Goal: Use online tool/utility: Utilize a website feature to perform a specific function

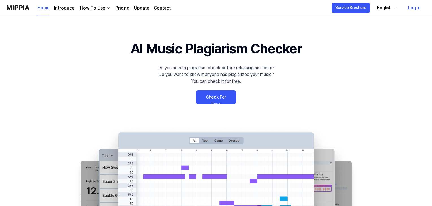
click at [219, 95] on link "Check For Free" at bounding box center [216, 97] width 40 height 14
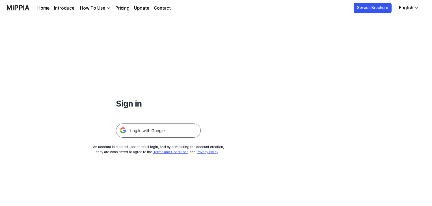
click at [168, 130] on img at bounding box center [158, 130] width 85 height 14
click at [155, 132] on img at bounding box center [158, 130] width 85 height 14
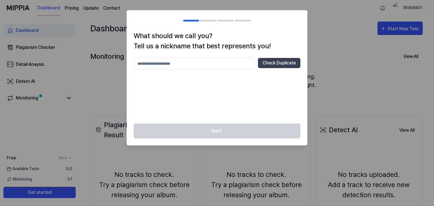
click at [181, 68] on input "text" at bounding box center [195, 63] width 122 height 11
type input "*******"
click at [258, 60] on div "******* Check Duplicate" at bounding box center [217, 63] width 167 height 11
click at [261, 61] on button "Check Duplicate" at bounding box center [279, 63] width 42 height 10
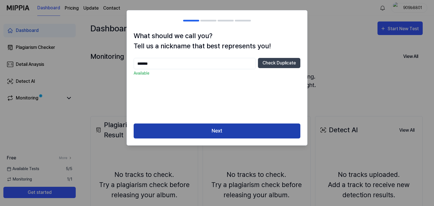
click at [250, 130] on button "Next" at bounding box center [217, 130] width 167 height 15
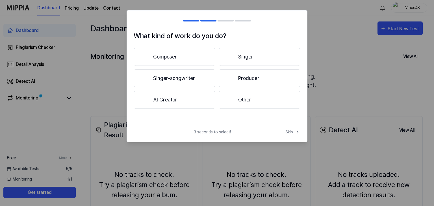
click at [185, 53] on button "Composer" at bounding box center [175, 57] width 82 height 18
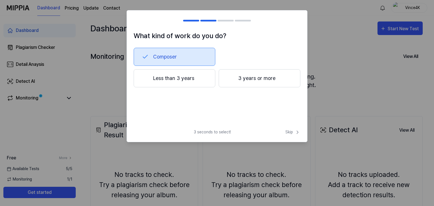
click at [192, 79] on button "Less than 3 years" at bounding box center [175, 78] width 82 height 18
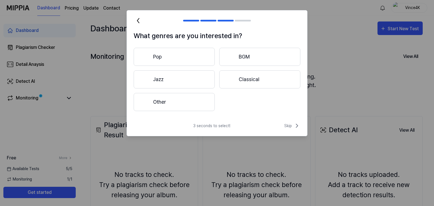
click at [301, 129] on div "3 seconds to select! Skip" at bounding box center [217, 129] width 180 height 14
click at [290, 125] on span "Skip" at bounding box center [292, 125] width 16 height 7
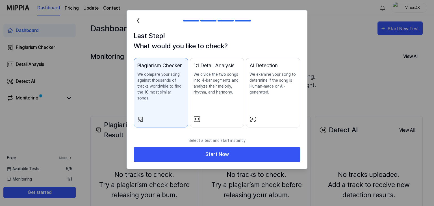
click at [230, 101] on div "1:1 Detail Analysis We divide the two songs into 4-bar segments and analyze the…" at bounding box center [217, 84] width 47 height 45
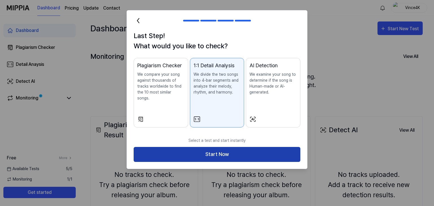
click at [232, 150] on button "Start Now" at bounding box center [217, 154] width 167 height 15
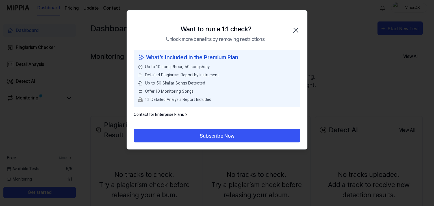
click at [295, 28] on icon "button" at bounding box center [295, 30] width 9 height 9
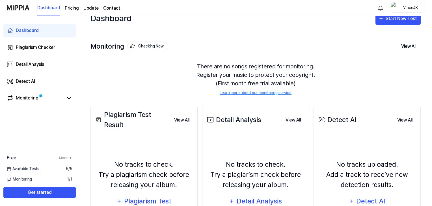
drag, startPoint x: 202, startPoint y: 90, endPoint x: 208, endPoint y: 108, distance: 19.2
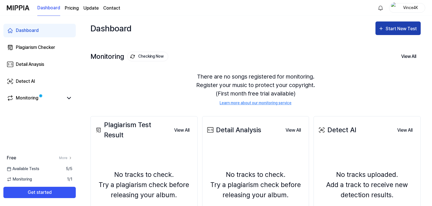
click at [400, 23] on button "Start New Test" at bounding box center [397, 28] width 45 height 14
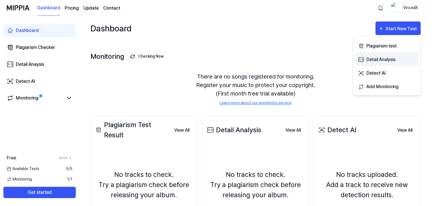
click at [384, 60] on div "Detail Analysis" at bounding box center [390, 59] width 49 height 7
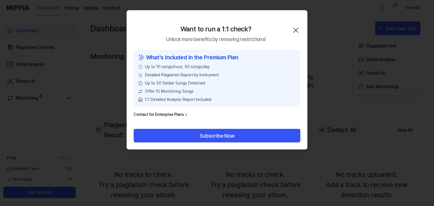
click at [297, 31] on icon "button" at bounding box center [296, 30] width 5 height 5
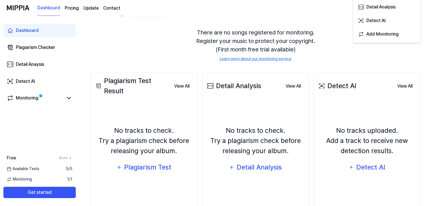
scroll to position [56, 0]
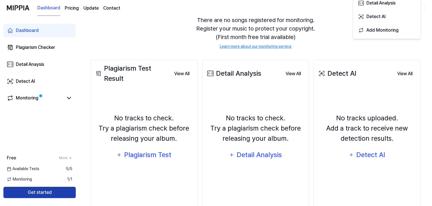
click at [57, 192] on button "Get started" at bounding box center [39, 192] width 72 height 11
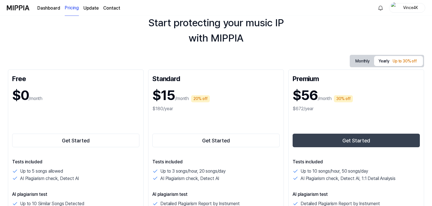
scroll to position [28, 0]
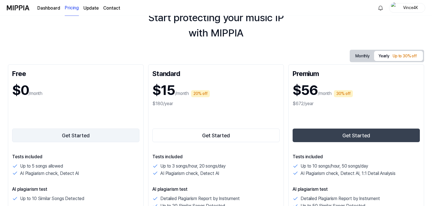
click at [85, 140] on button "Get Started" at bounding box center [75, 136] width 127 height 14
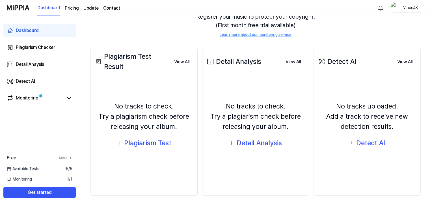
scroll to position [69, 0]
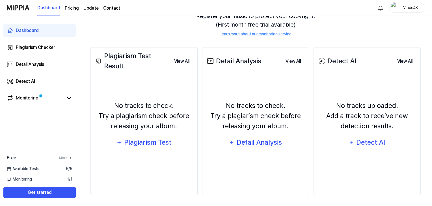
click at [244, 140] on div "Detail Analysis" at bounding box center [259, 142] width 46 height 11
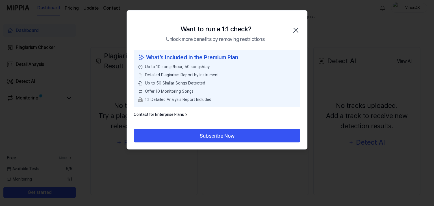
click at [298, 32] on icon "button" at bounding box center [295, 30] width 9 height 9
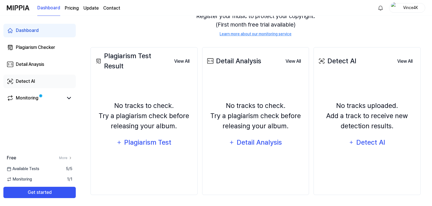
click at [38, 84] on link "Detect AI" at bounding box center [39, 82] width 72 height 14
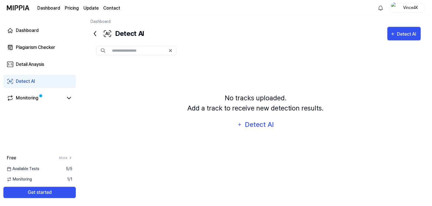
scroll to position [4, 0]
click at [257, 123] on div "Detect AI" at bounding box center [259, 124] width 30 height 11
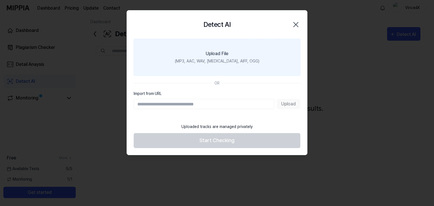
click at [248, 66] on label "Upload File (MP3, AAC, WAV, FLAC, AIFF, OGG)" at bounding box center [217, 57] width 167 height 37
click at [0, 0] on input "Upload File (MP3, AAC, WAV, FLAC, AIFF, OGG)" at bounding box center [0, 0] width 0 height 0
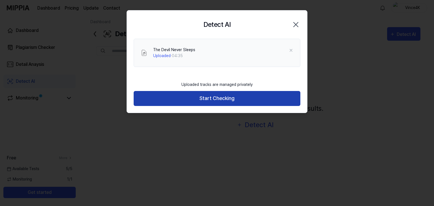
click at [226, 98] on button "Start Checking" at bounding box center [217, 98] width 167 height 15
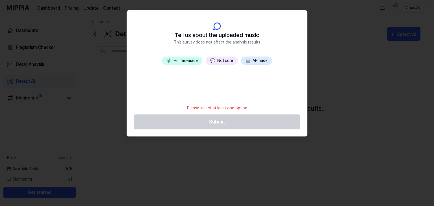
click at [231, 61] on button "💬 Not sure" at bounding box center [222, 60] width 32 height 8
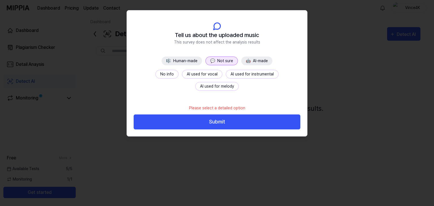
click at [155, 74] on button "No info" at bounding box center [166, 74] width 23 height 9
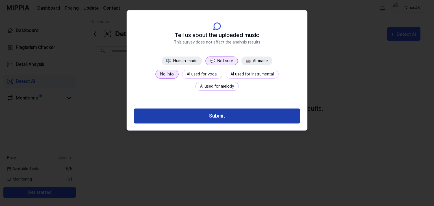
click at [198, 113] on button "Submit" at bounding box center [217, 115] width 167 height 15
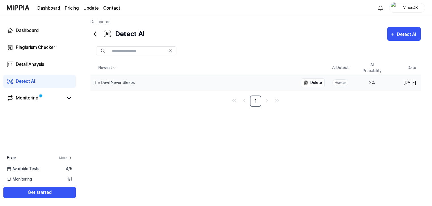
drag, startPoint x: 255, startPoint y: 39, endPoint x: 252, endPoint y: 76, distance: 37.4
drag, startPoint x: 265, startPoint y: 34, endPoint x: 254, endPoint y: 34, distance: 11.3
click at [254, 34] on div "Detect AI Detect AI" at bounding box center [255, 34] width 330 height 14
